Goal: Task Accomplishment & Management: Use online tool/utility

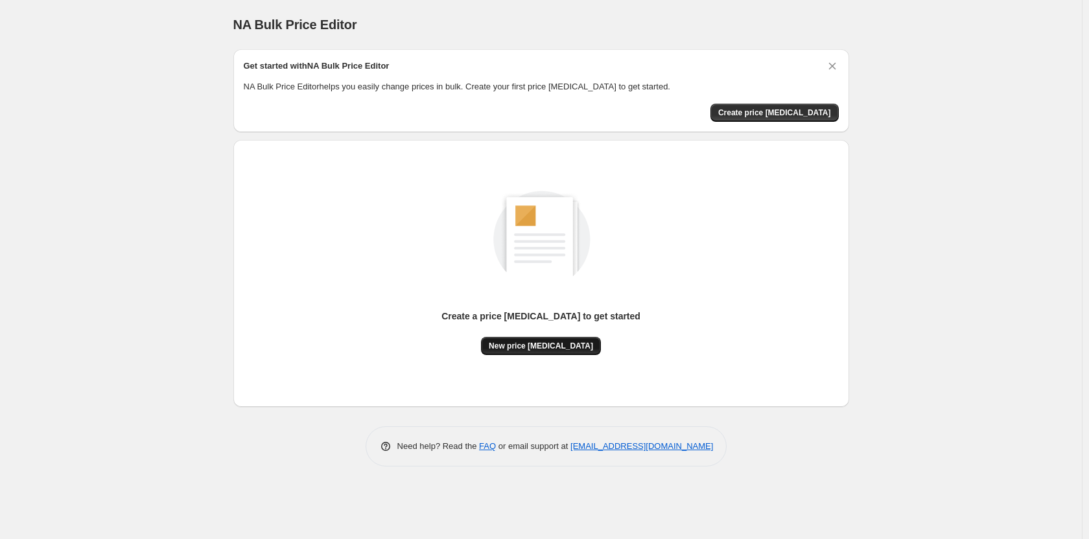
click at [566, 338] on button "New price [MEDICAL_DATA]" at bounding box center [541, 346] width 120 height 18
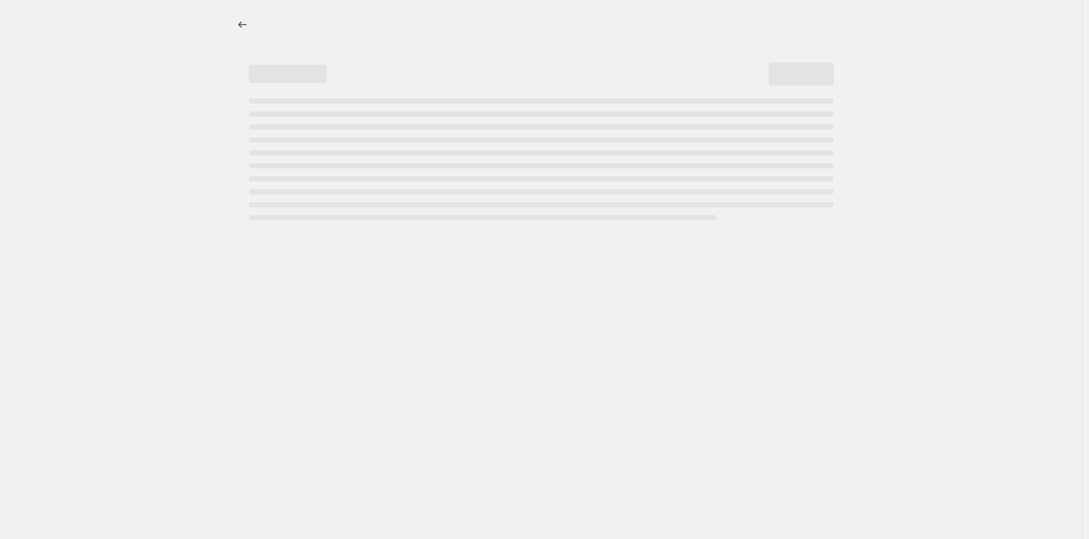
select select "percentage"
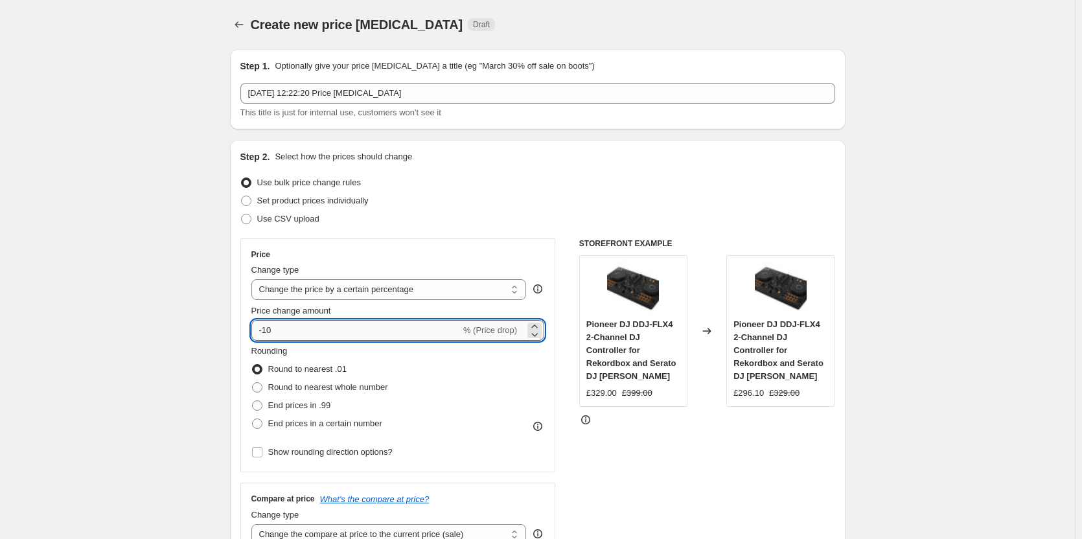
drag, startPoint x: 267, startPoint y: 329, endPoint x: 292, endPoint y: 333, distance: 25.6
click at [292, 333] on input "-10" at bounding box center [355, 330] width 209 height 21
type input "-50"
click at [630, 432] on div "STOREFRONT EXAMPLE Pioneer DJ DDJ-FLX4 2-Channel DJ Controller for Rekordbox an…" at bounding box center [707, 398] width 256 height 318
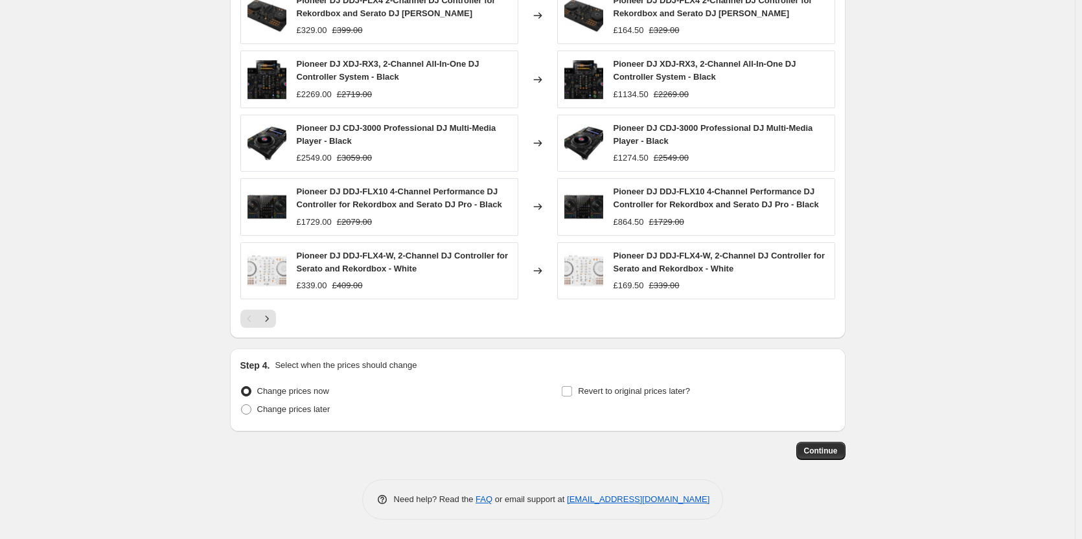
scroll to position [323, 0]
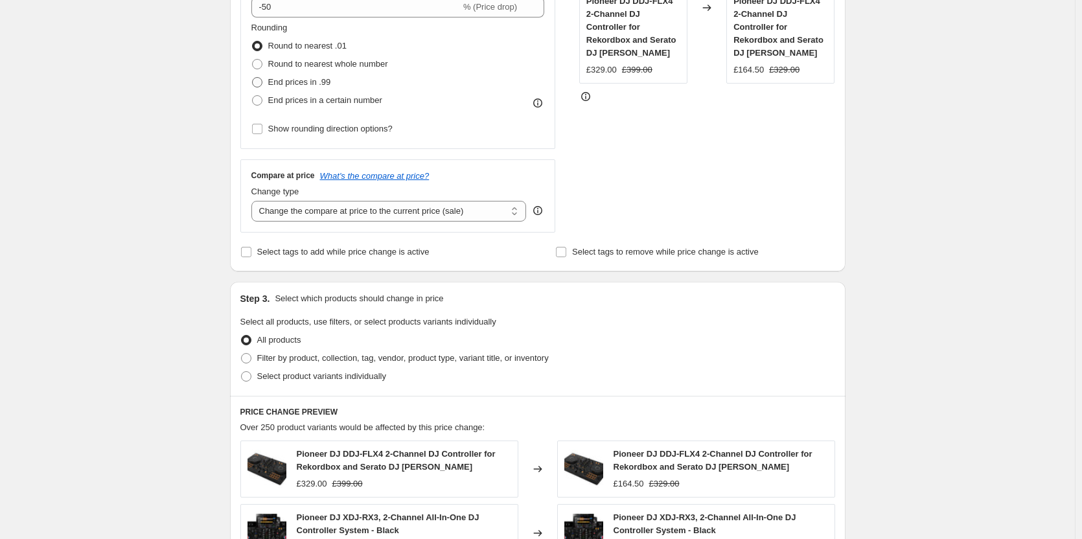
click at [259, 84] on span at bounding box center [257, 82] width 10 height 10
click at [253, 78] on input "End prices in .99" at bounding box center [252, 77] width 1 height 1
radio input "true"
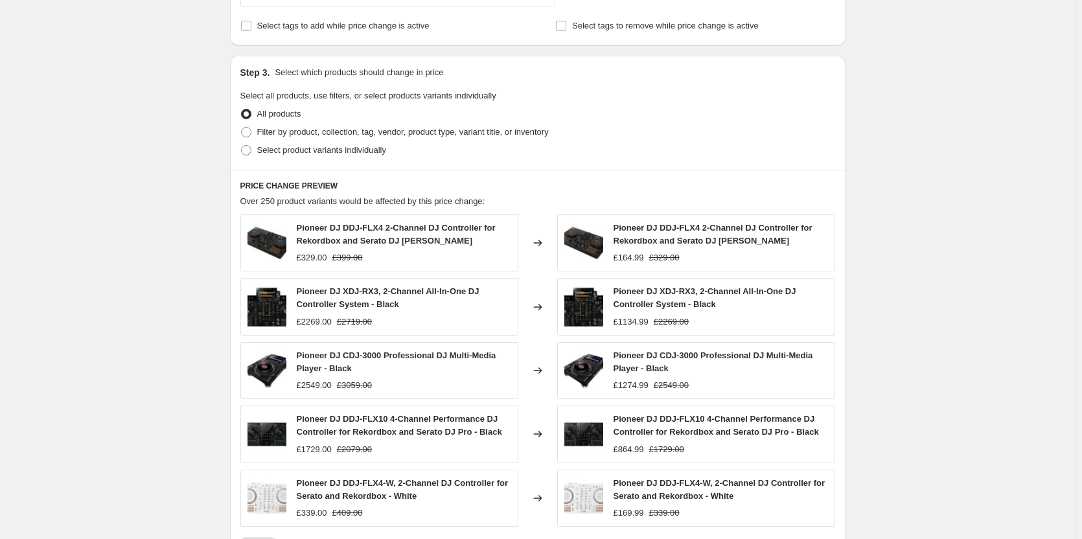
scroll to position [777, 0]
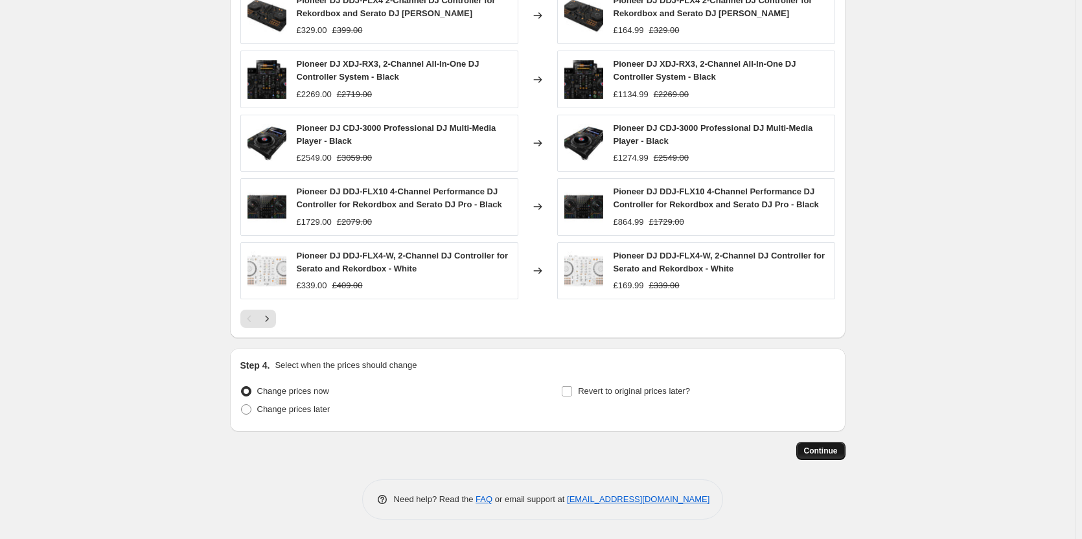
click at [819, 445] on button "Continue" at bounding box center [821, 451] width 49 height 18
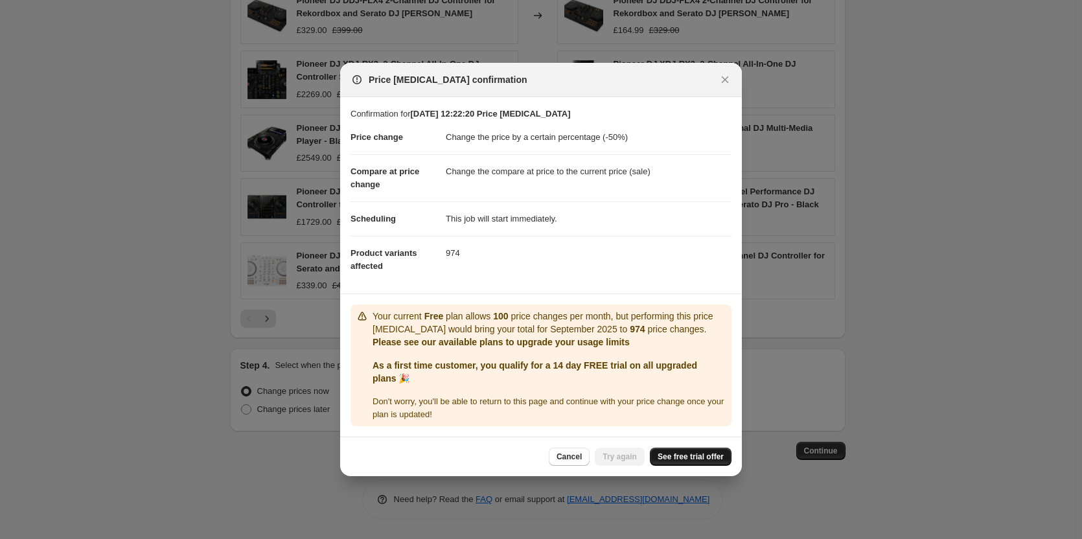
click at [681, 462] on span "See free trial offer" at bounding box center [691, 457] width 66 height 10
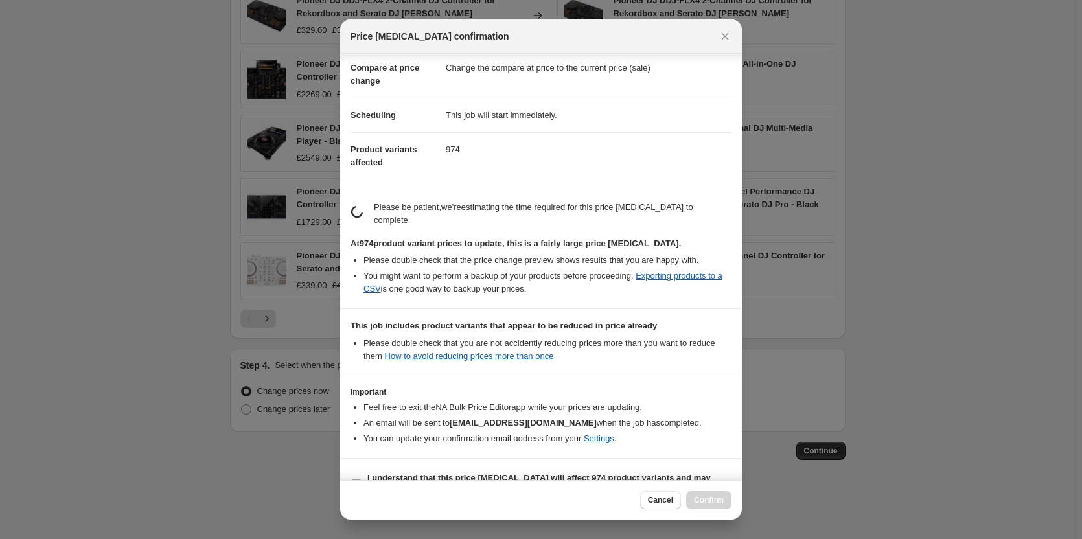
scroll to position [117, 0]
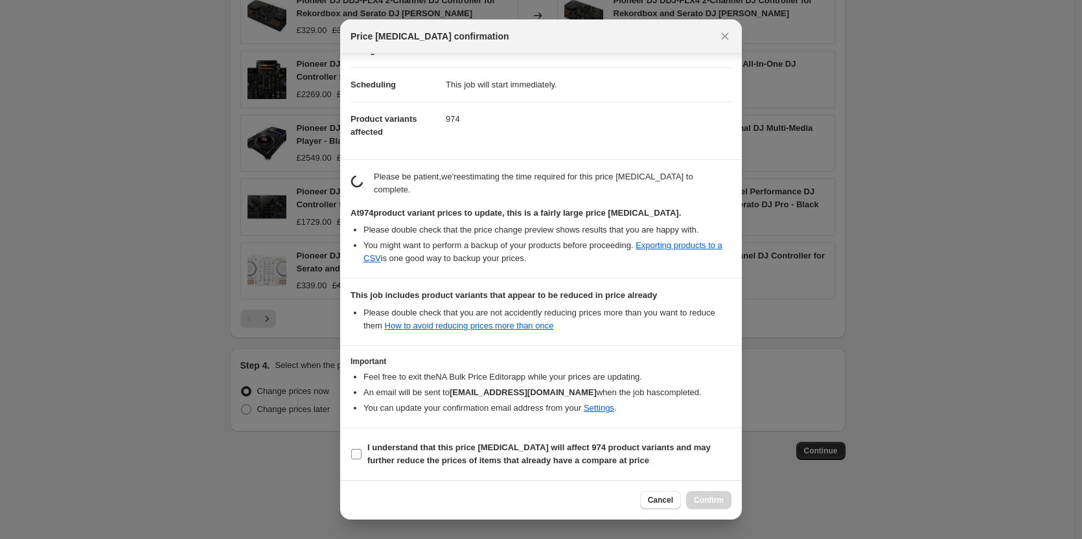
click at [359, 457] on input "I understand that this price [MEDICAL_DATA] will affect 974 product variants an…" at bounding box center [356, 454] width 10 height 10
checkbox input "true"
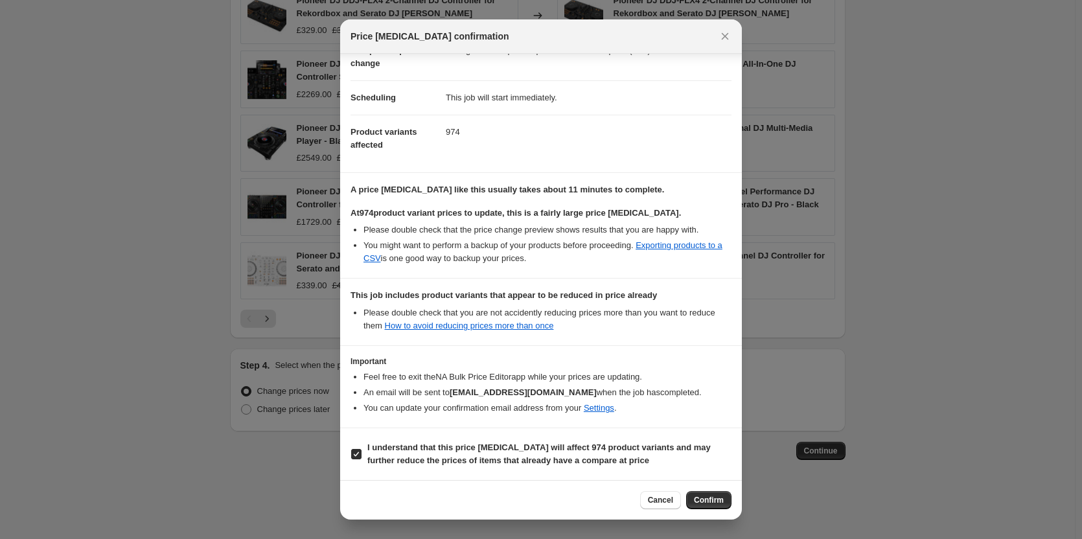
scroll to position [104, 0]
click at [709, 492] on button "Confirm" at bounding box center [708, 500] width 45 height 18
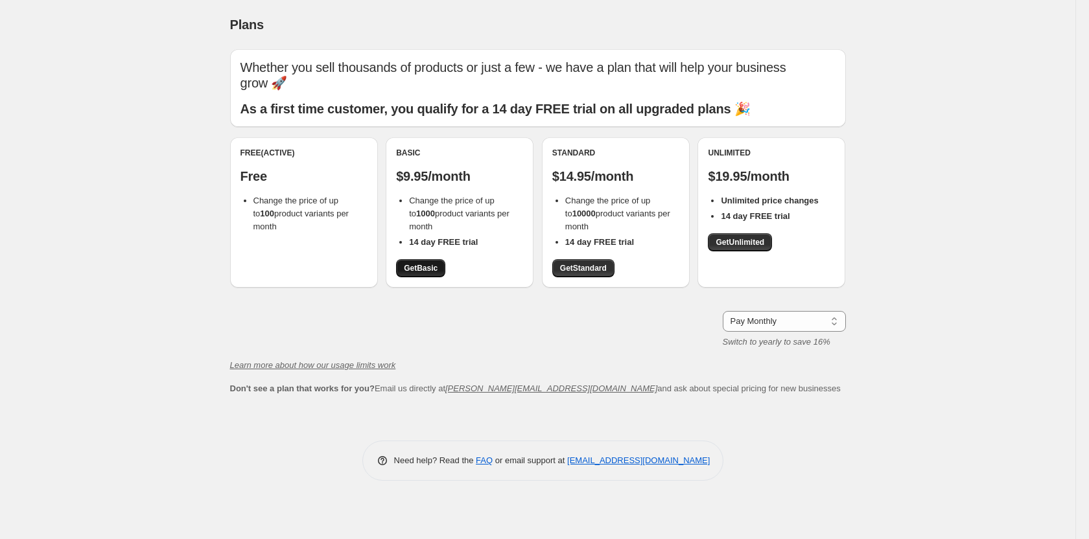
click at [424, 269] on span "Get Basic" at bounding box center [421, 268] width 34 height 10
